Goal: Complete application form: Complete application form

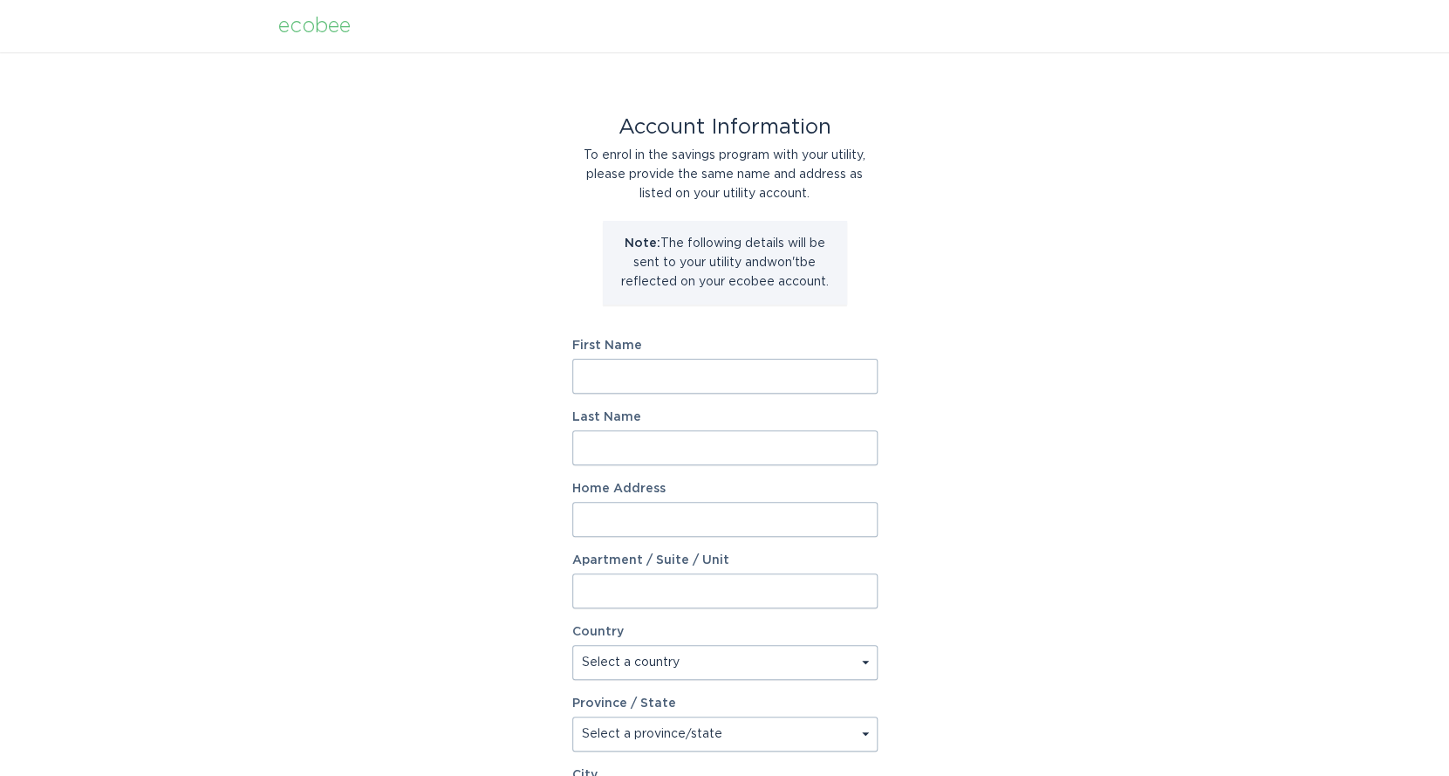
click at [632, 381] on input "First Name" at bounding box center [724, 376] width 305 height 35
type input "[PERSON_NAME]"
type input "Blangiardi"
type input "[STREET_ADDRESS]"
type input "#112"
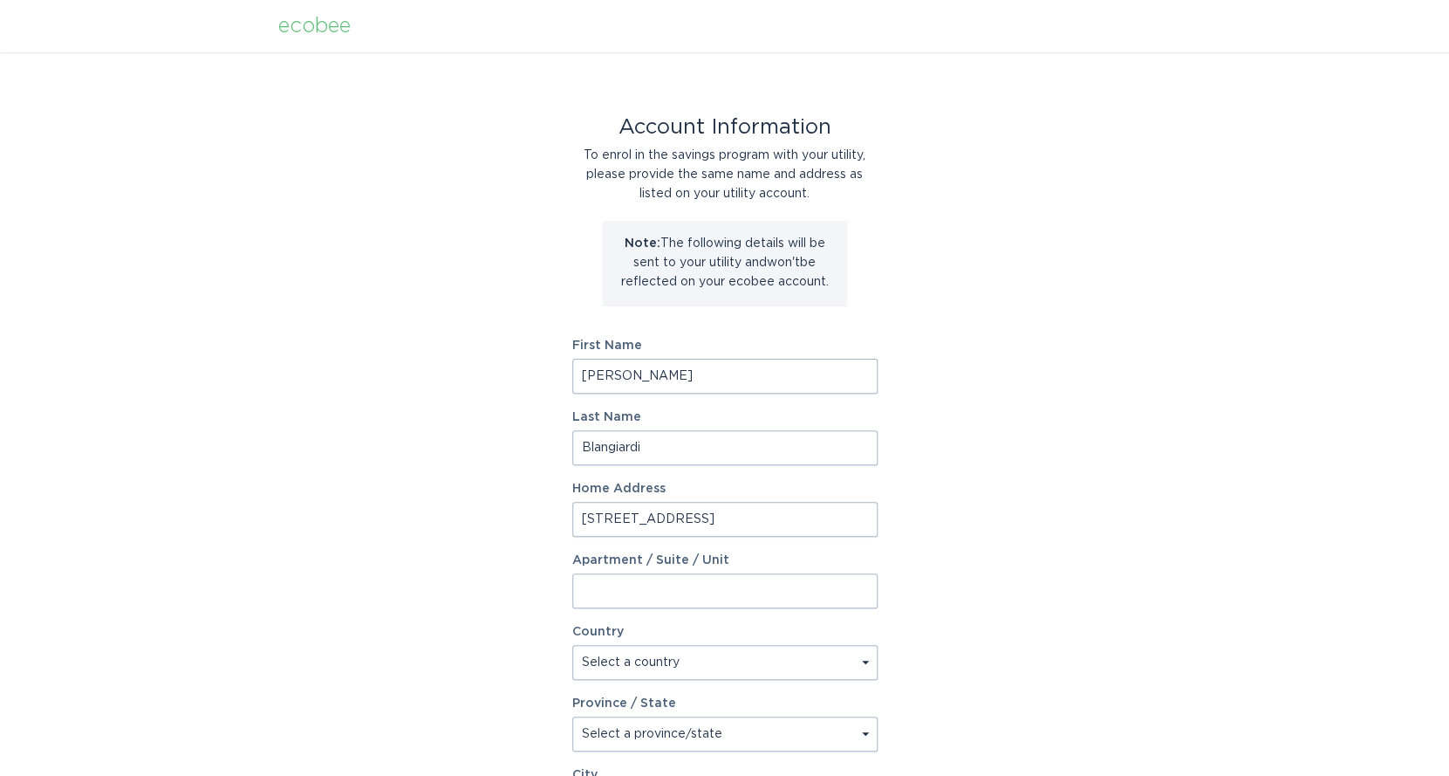
select select "US"
type input "[GEOGRAPHIC_DATA]"
type input "91602-2078"
select select "CA"
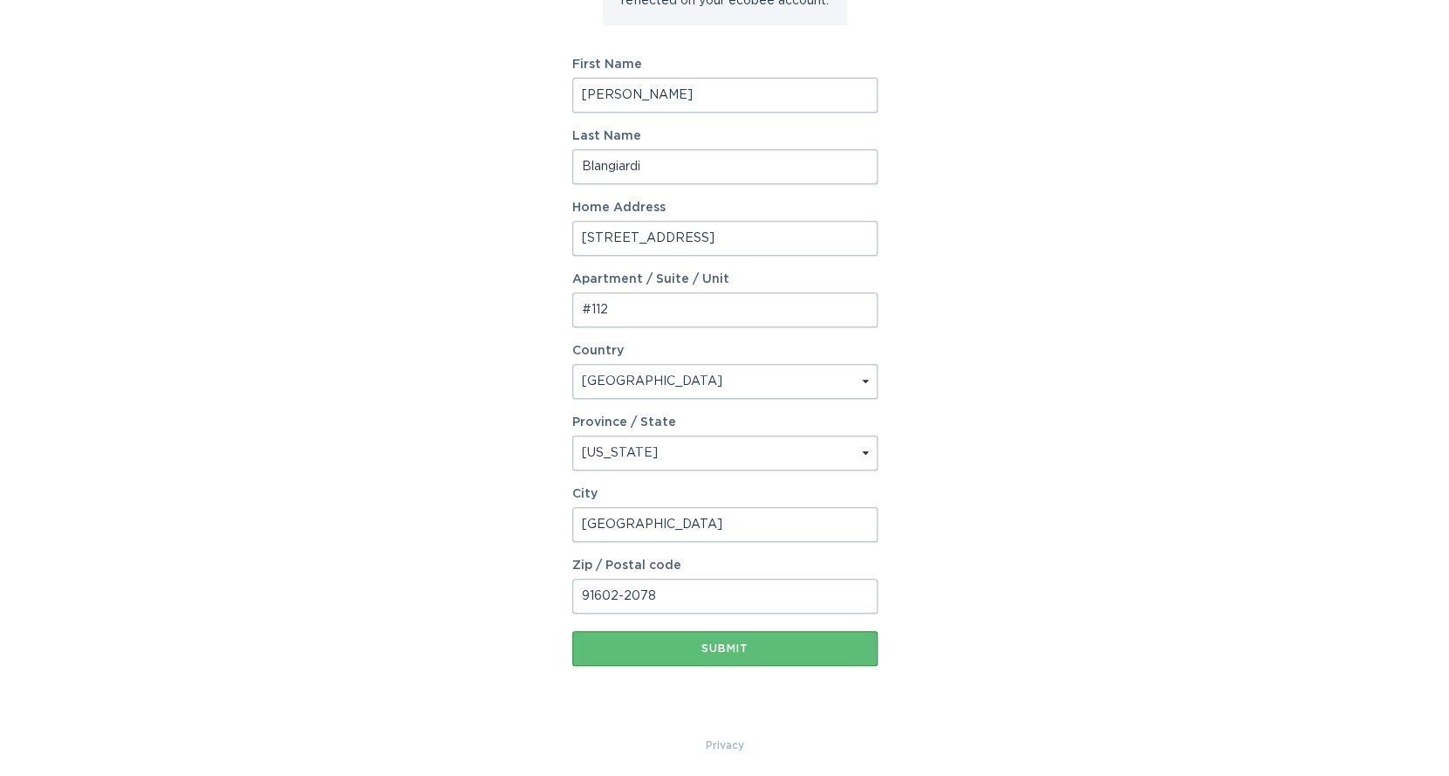
scroll to position [286, 0]
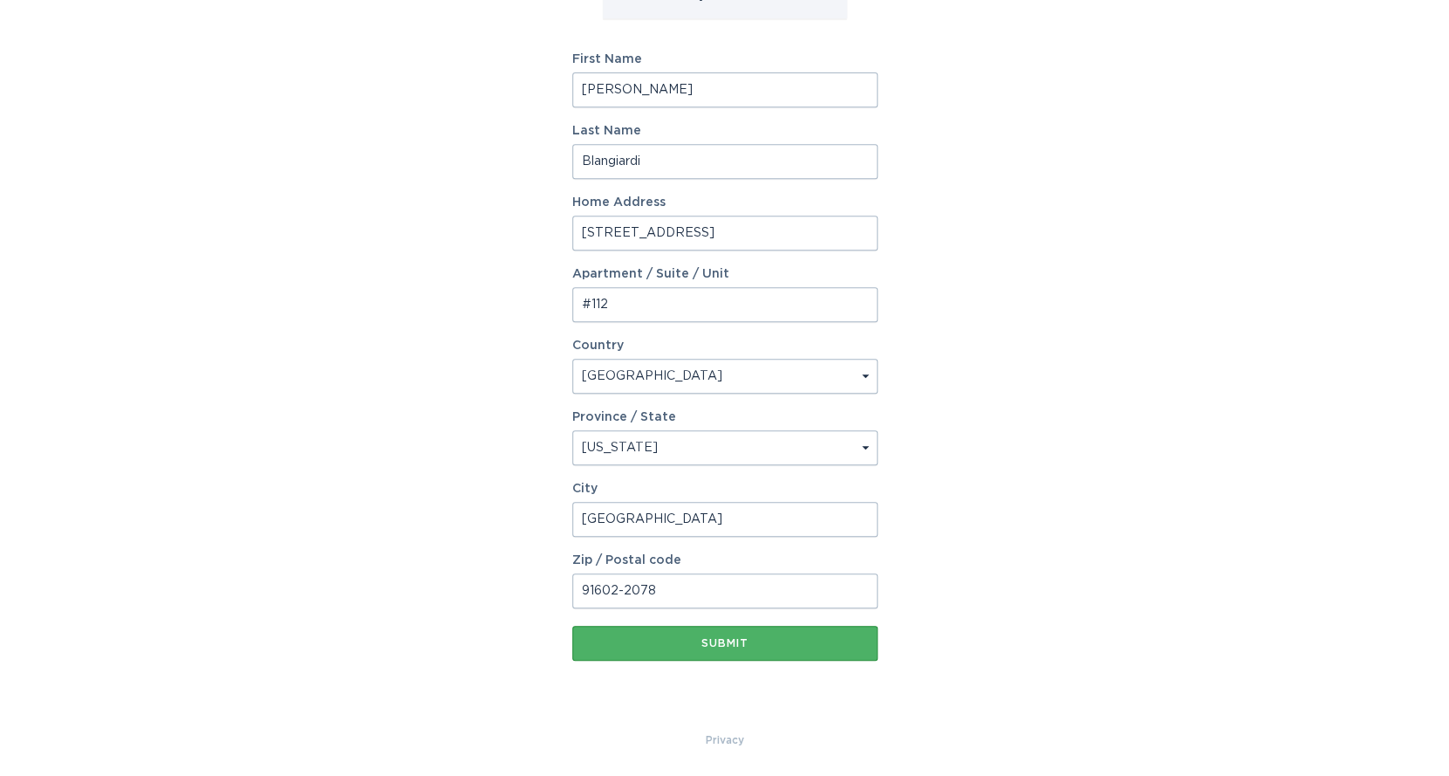
click at [747, 644] on div "Submit" at bounding box center [725, 643] width 288 height 10
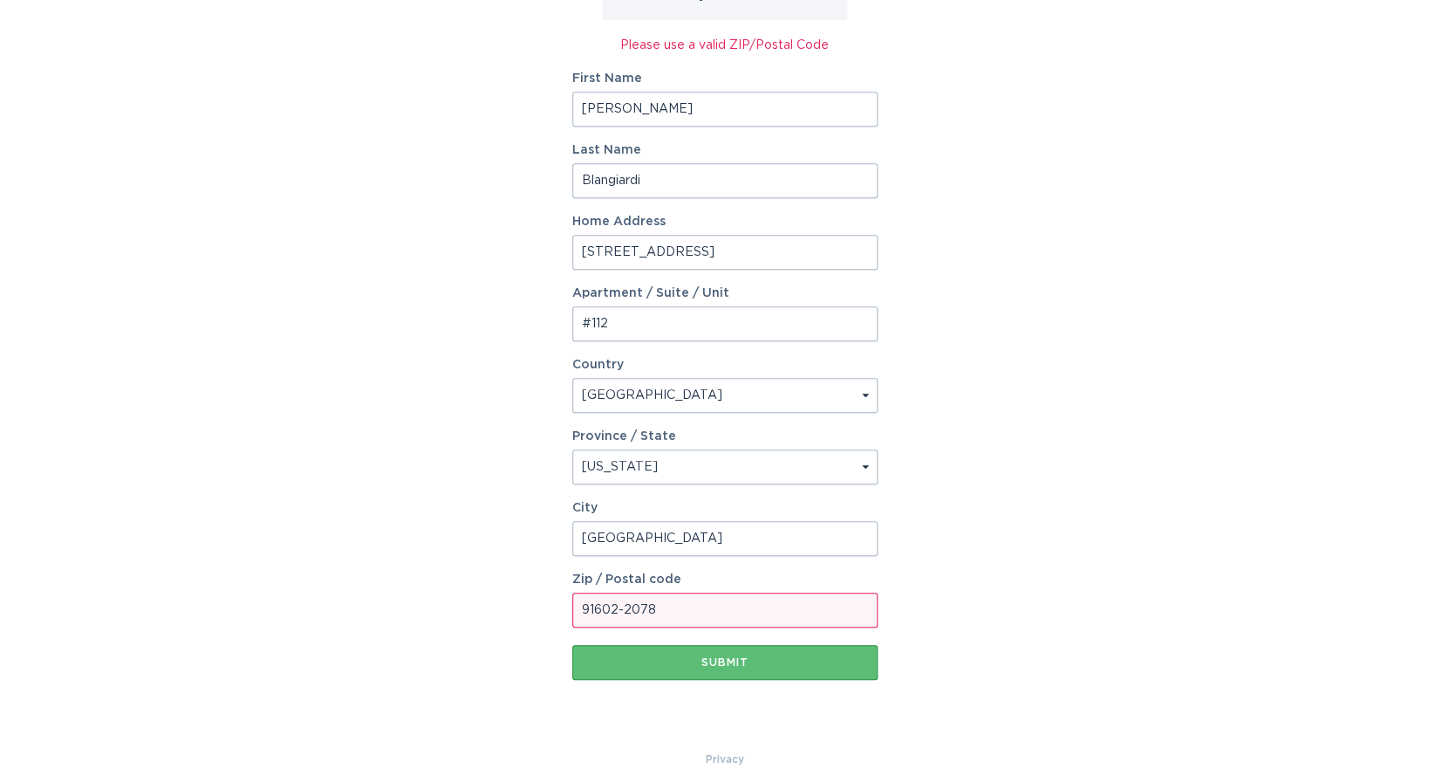
click at [666, 616] on input "91602-2078" at bounding box center [724, 610] width 305 height 35
type input "91602"
click at [727, 663] on div "Submit" at bounding box center [725, 662] width 288 height 10
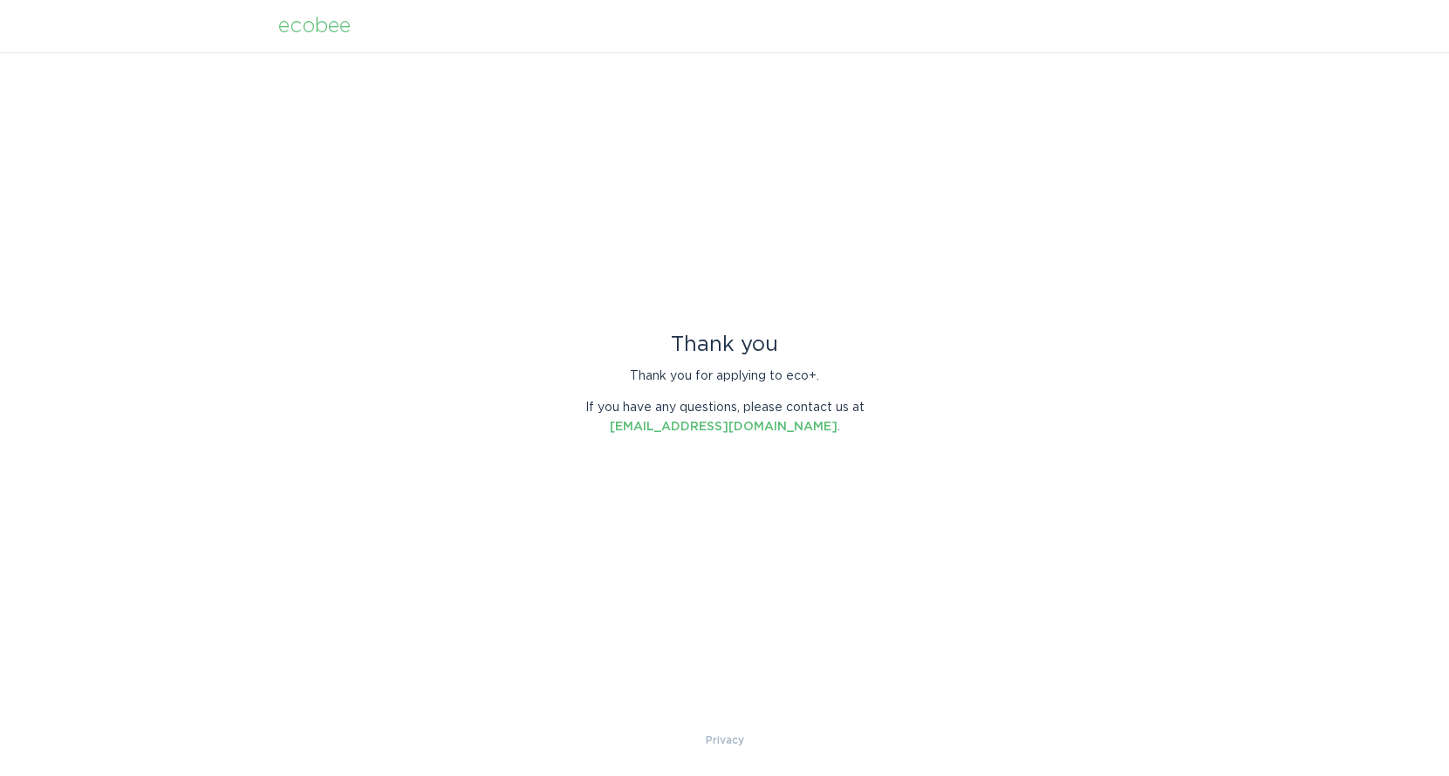
scroll to position [0, 0]
